Goal: Obtain resource: Download file/media

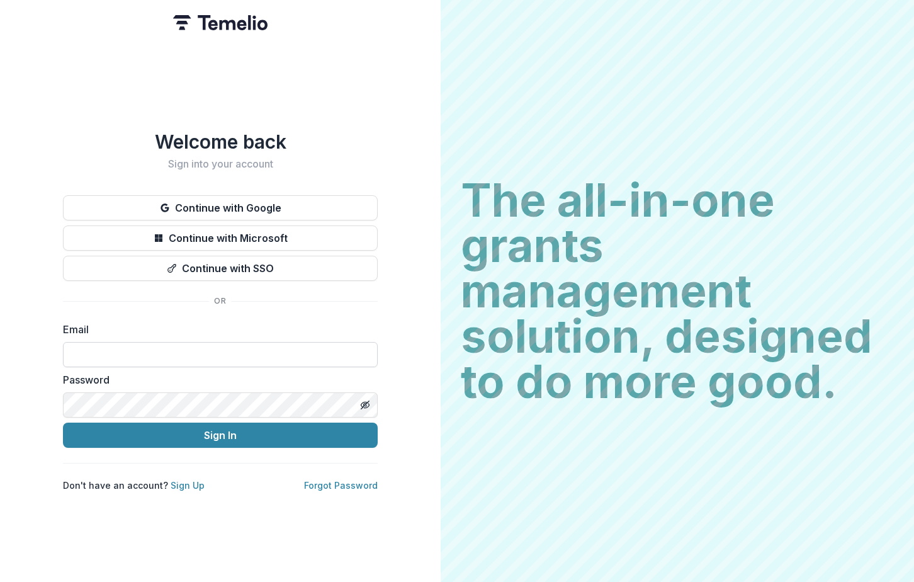
click at [145, 354] on input at bounding box center [220, 354] width 315 height 25
type input "**********"
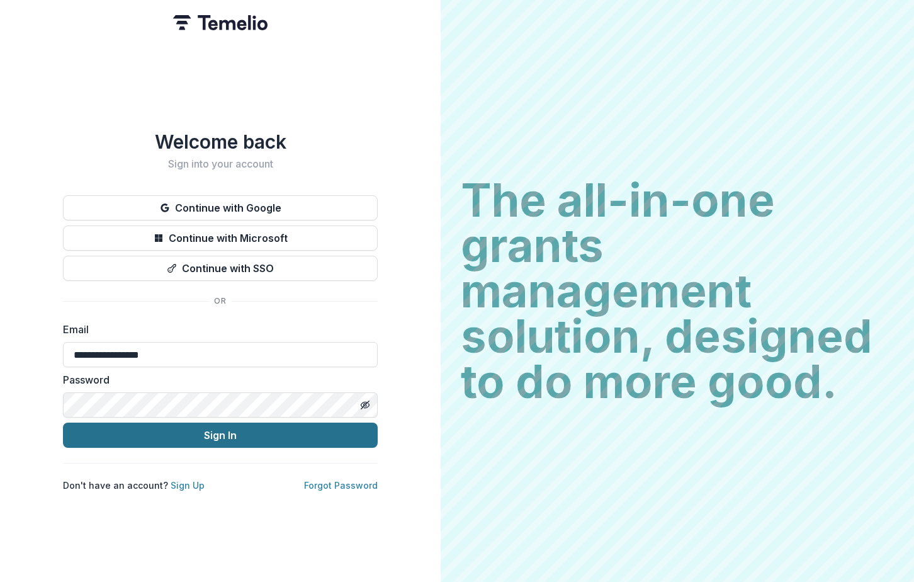
click at [196, 433] on button "Sign In" at bounding box center [220, 434] width 315 height 25
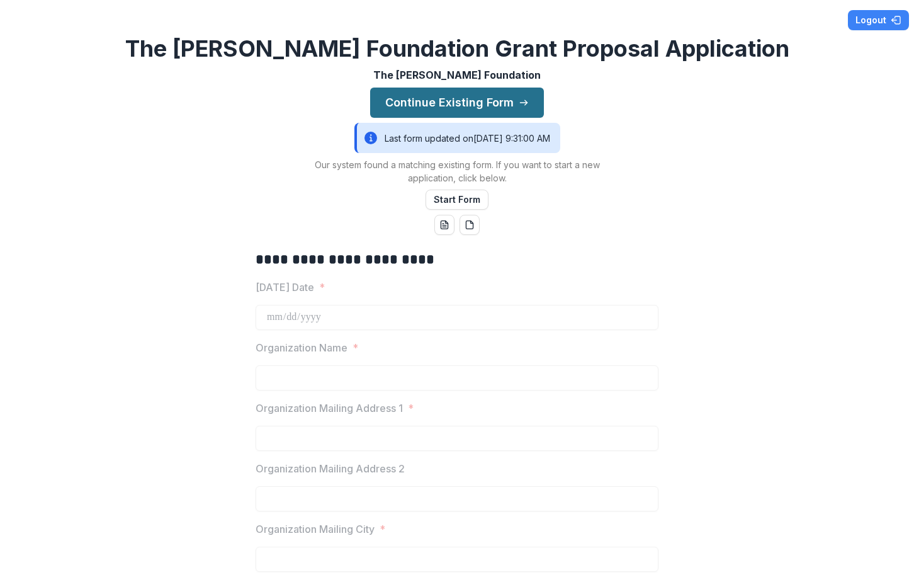
click at [479, 104] on button "Continue Existing Form" at bounding box center [457, 103] width 174 height 30
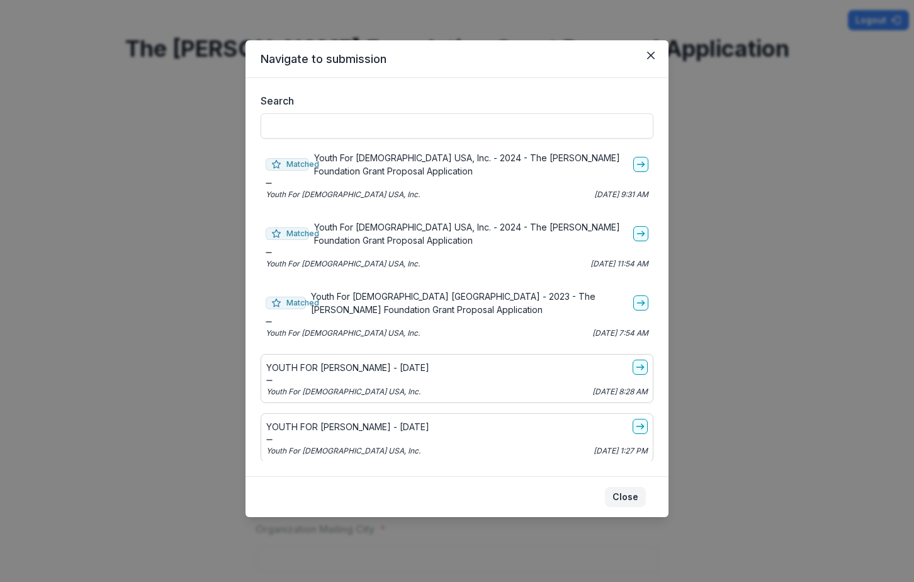
click at [628, 497] on button "Close" at bounding box center [625, 497] width 41 height 20
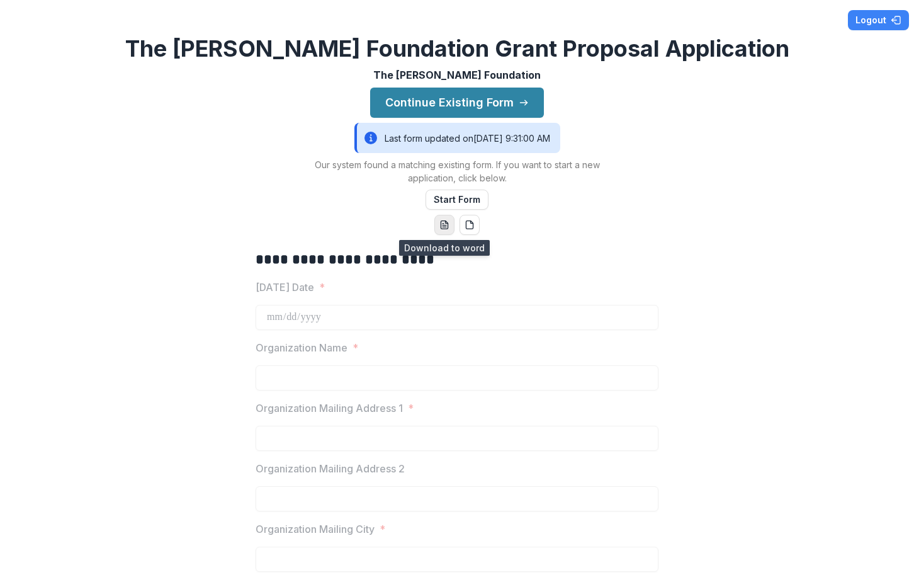
click at [442, 230] on button "word-download" at bounding box center [444, 225] width 20 height 20
